Goal: Find specific page/section: Find specific page/section

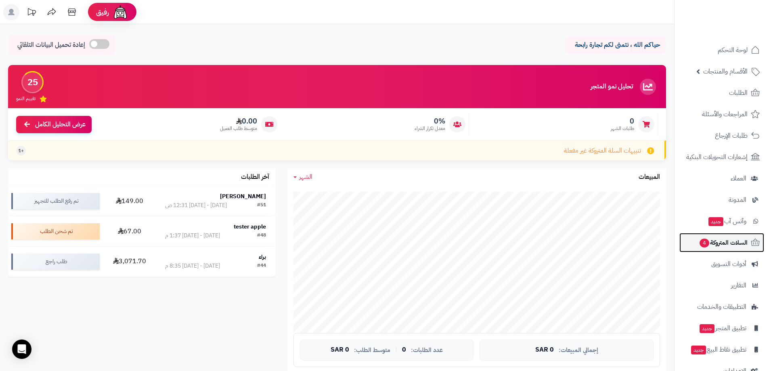
click at [739, 238] on span "السلات المتروكة 4" at bounding box center [723, 242] width 49 height 11
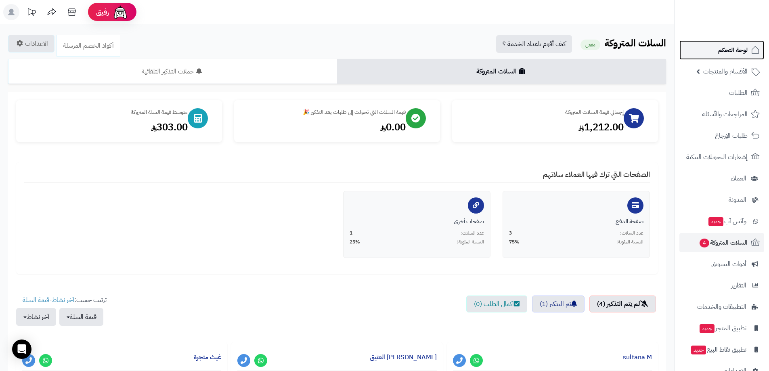
click at [726, 48] on span "لوحة التحكم" at bounding box center [732, 49] width 29 height 11
